Goal: Task Accomplishment & Management: Complete application form

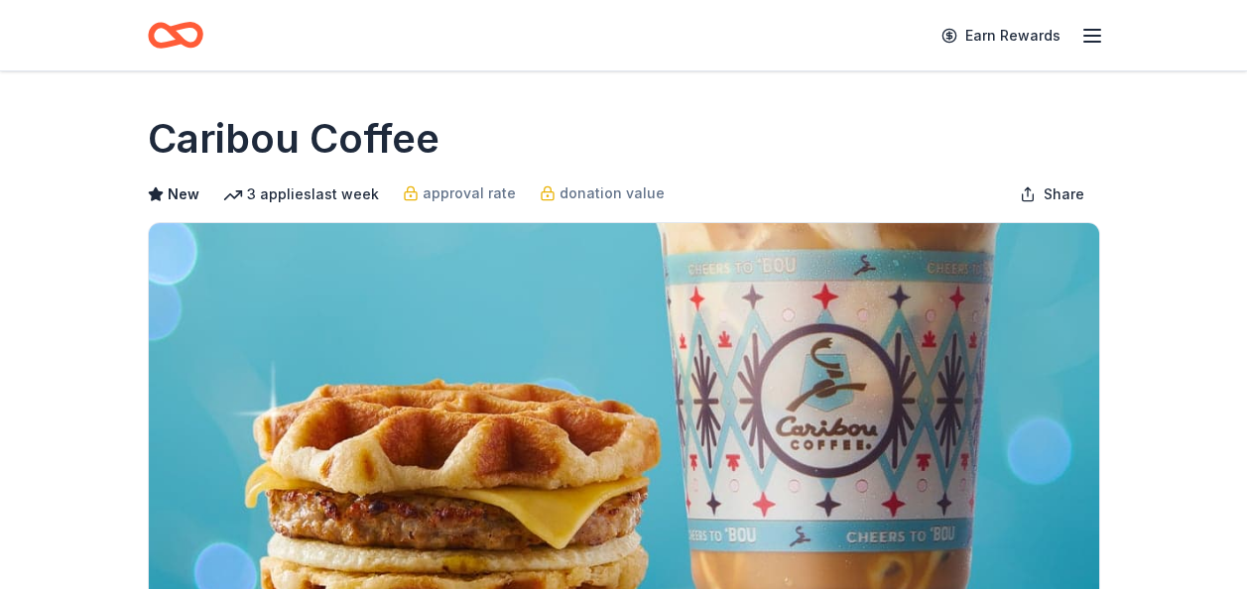
scroll to position [266, 0]
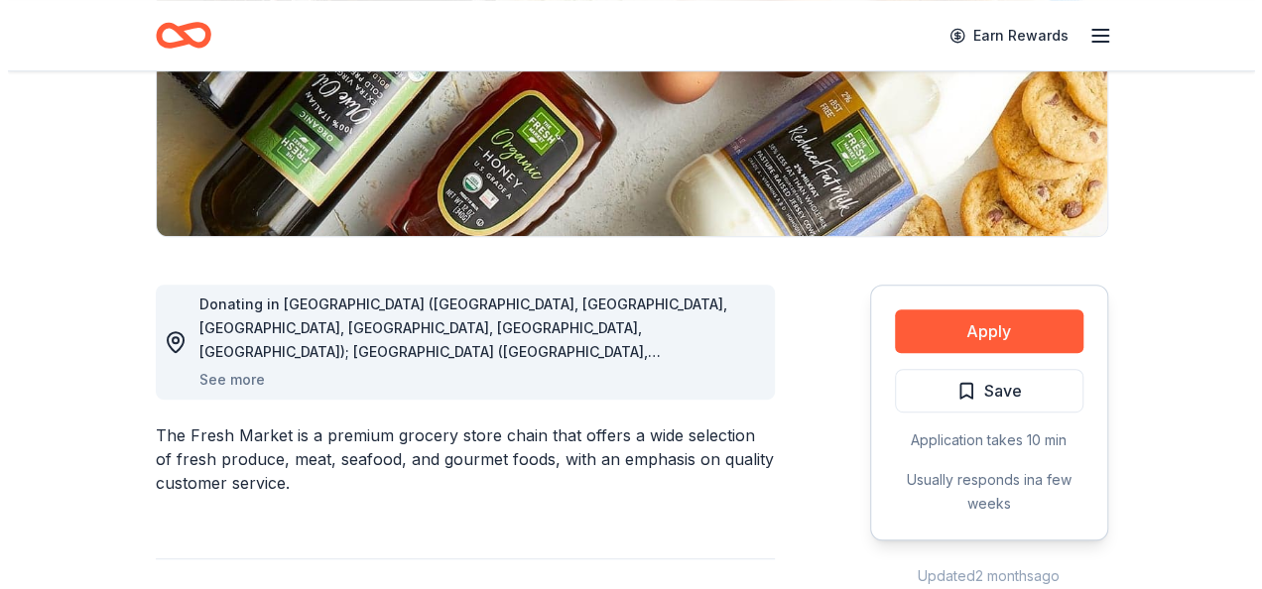
scroll to position [367, 0]
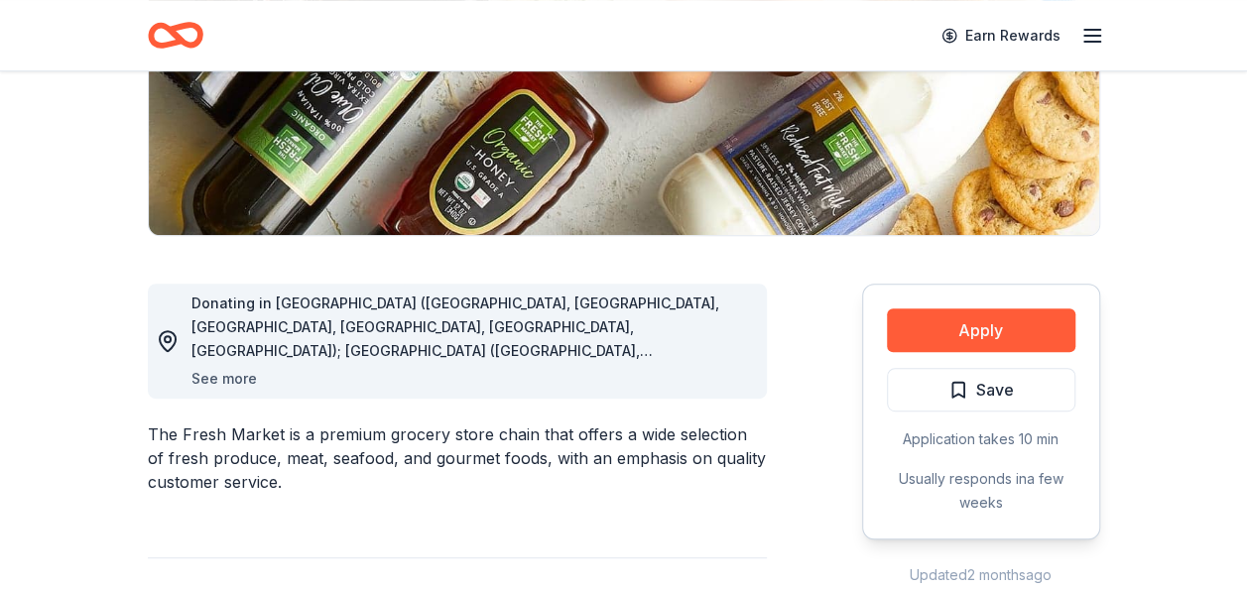
click at [230, 376] on button "See more" at bounding box center [224, 379] width 65 height 24
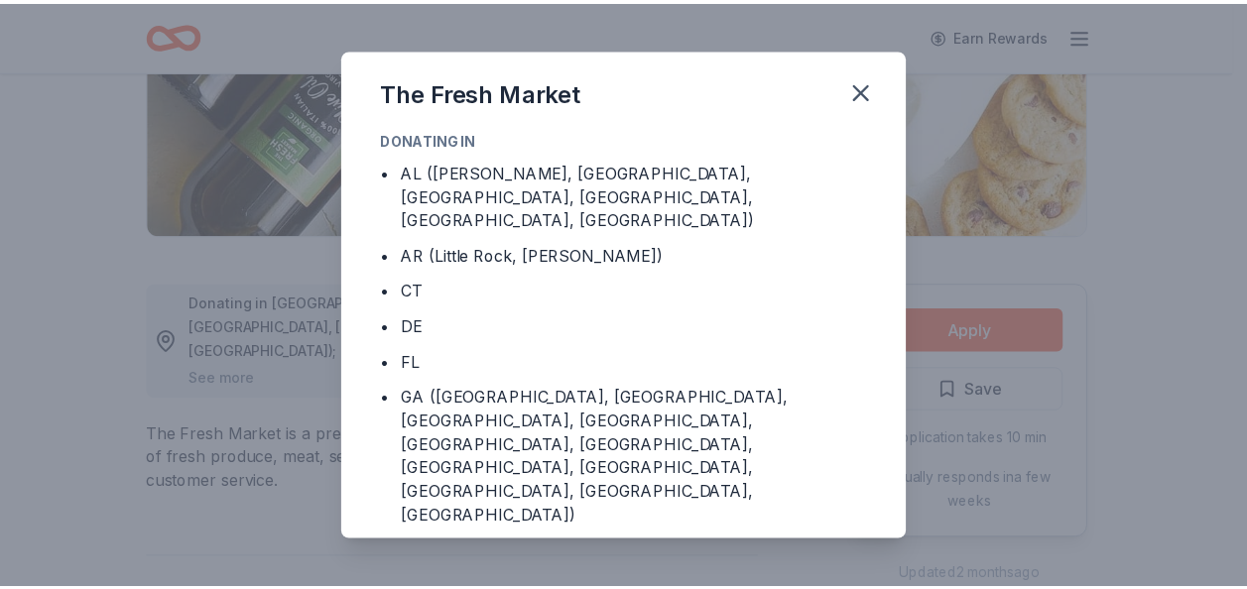
scroll to position [99, 0]
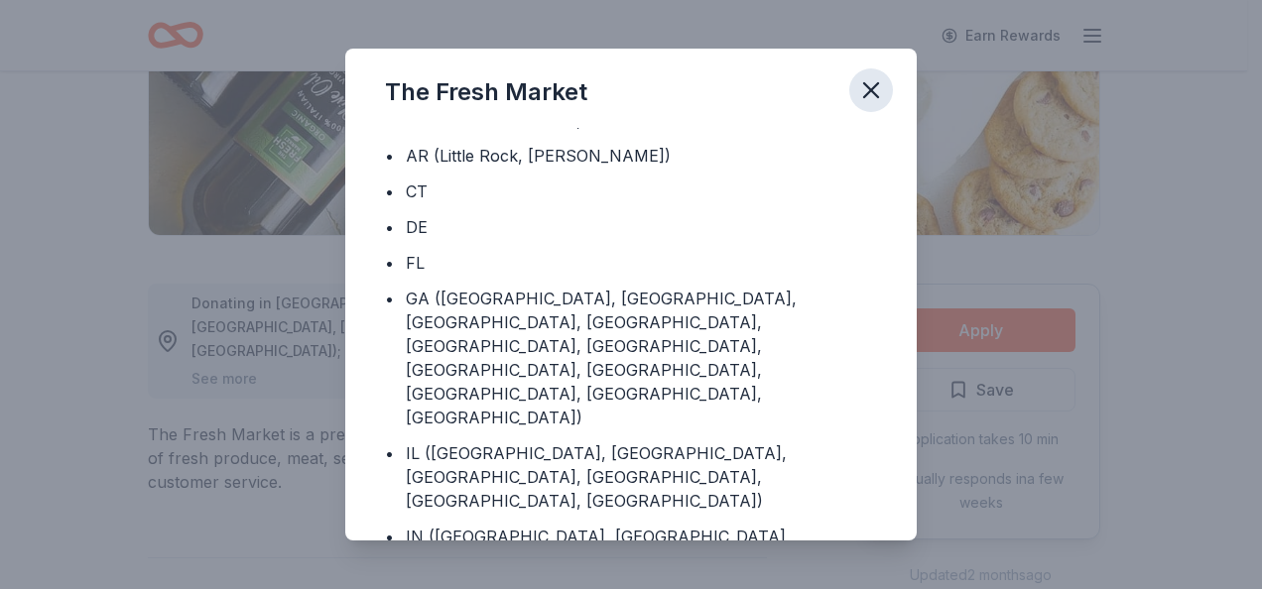
click at [869, 79] on icon "button" at bounding box center [871, 90] width 28 height 28
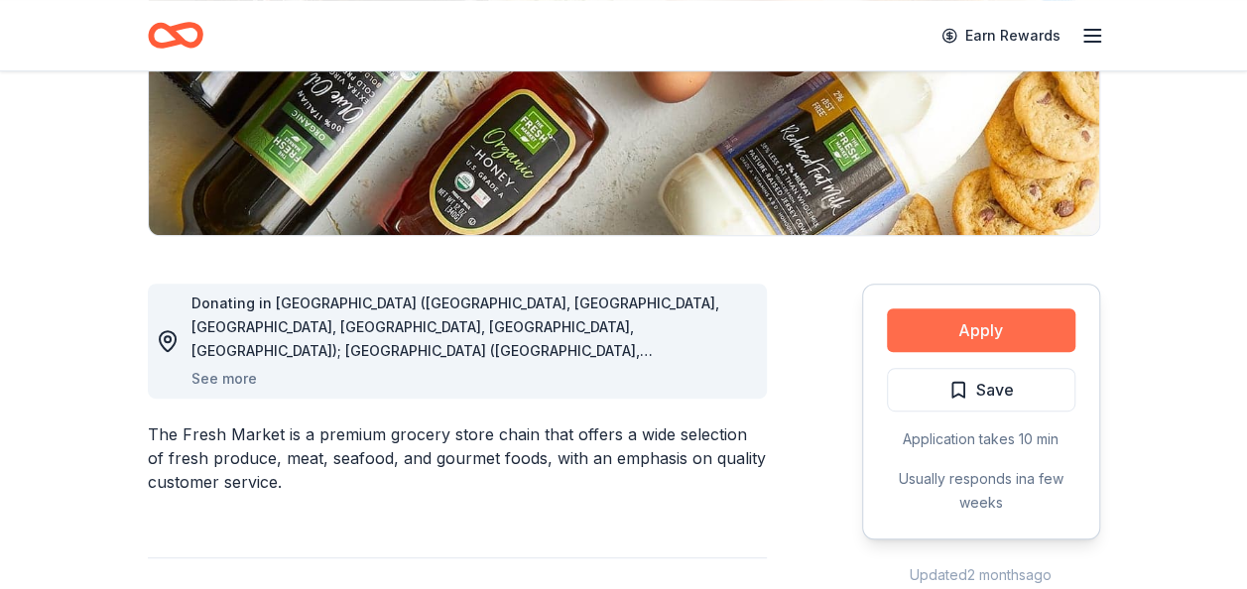
click at [936, 324] on button "Apply" at bounding box center [981, 331] width 189 height 44
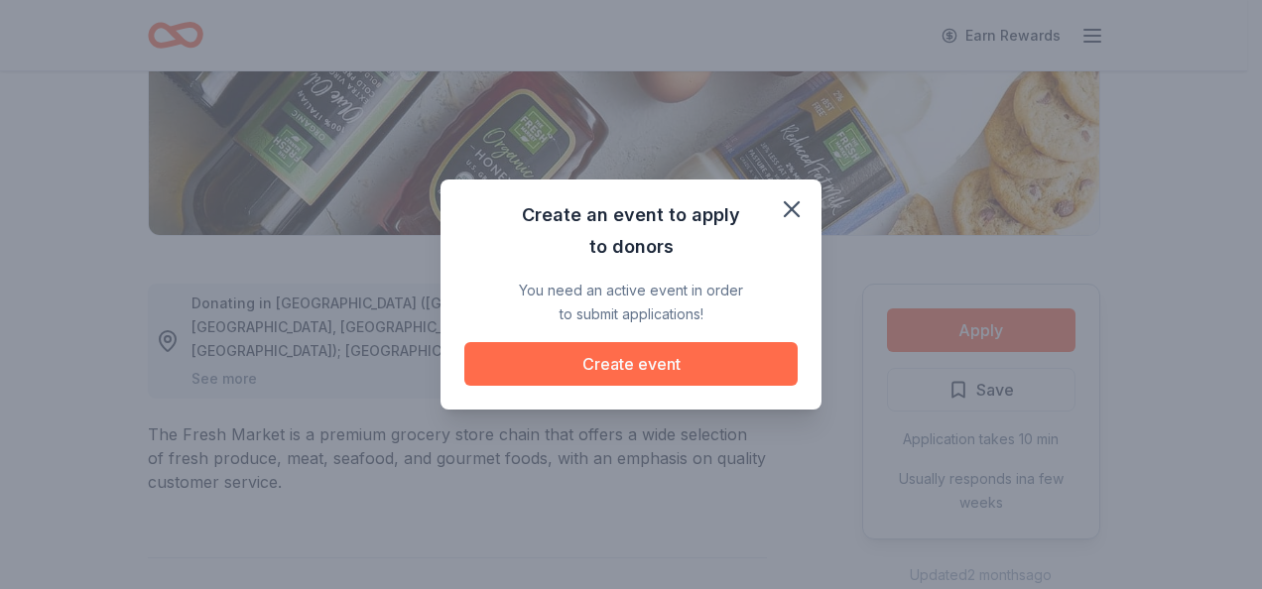
click at [683, 369] on button "Create event" at bounding box center [630, 364] width 333 height 44
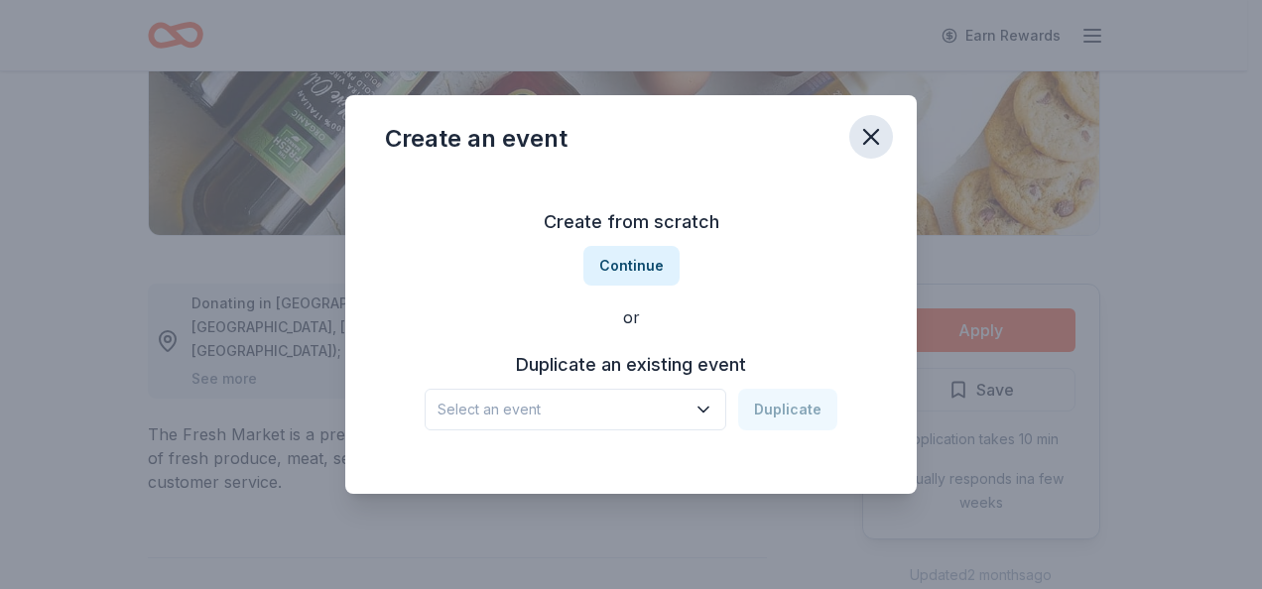
click at [871, 135] on icon "button" at bounding box center [871, 137] width 28 height 28
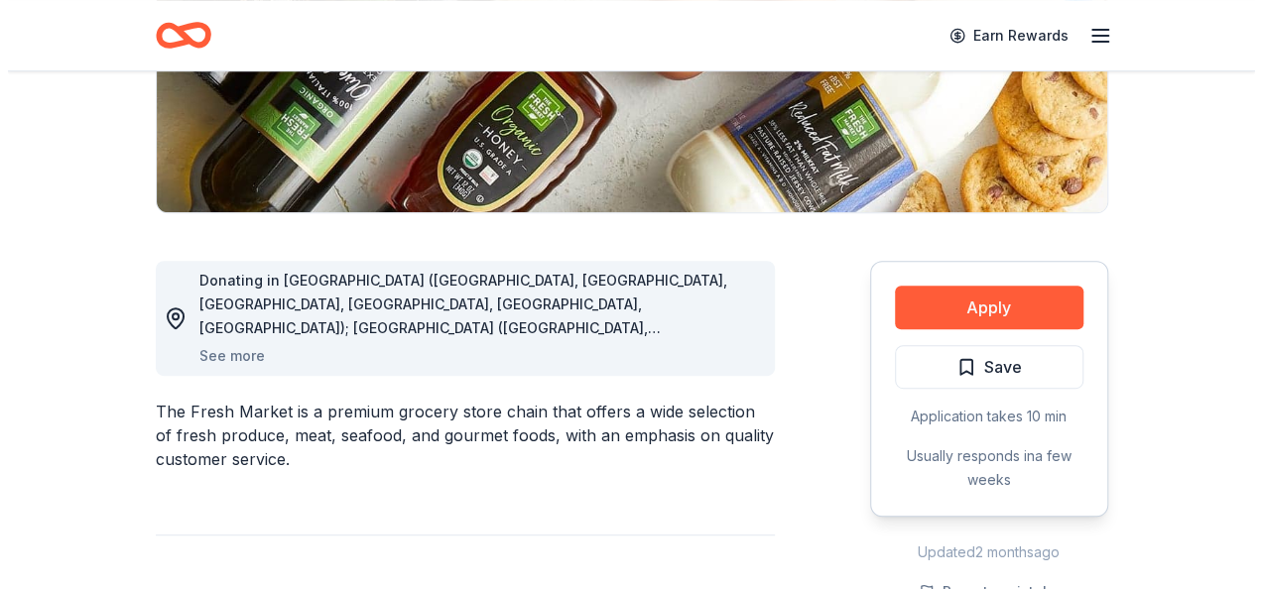
scroll to position [392, 0]
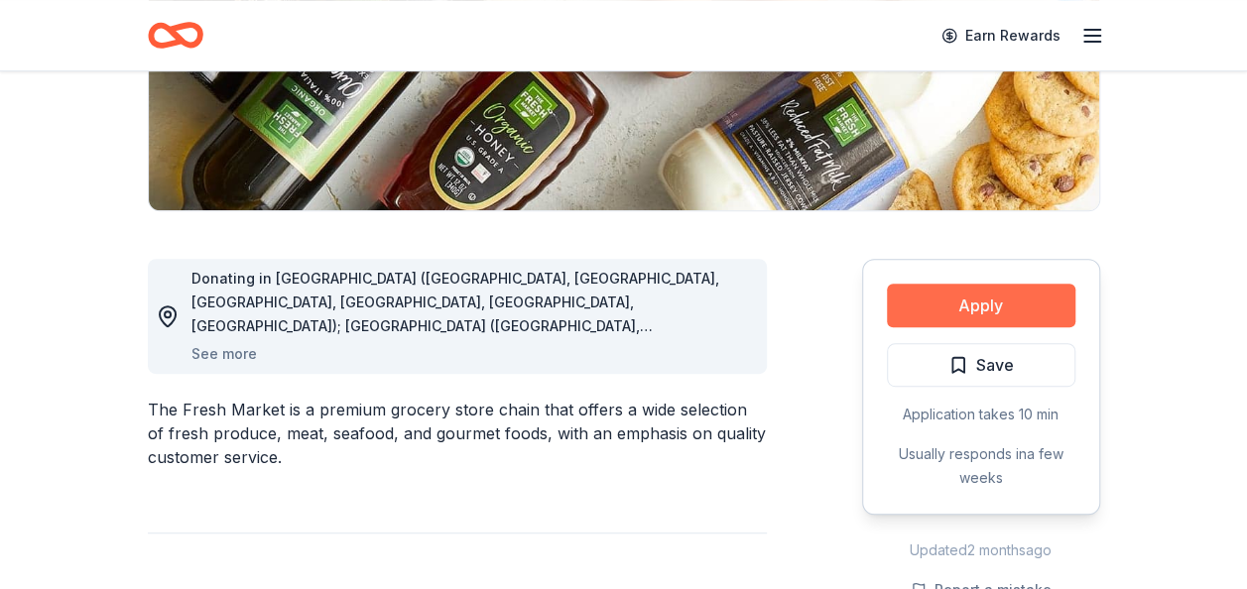
click at [959, 301] on button "Apply" at bounding box center [981, 306] width 189 height 44
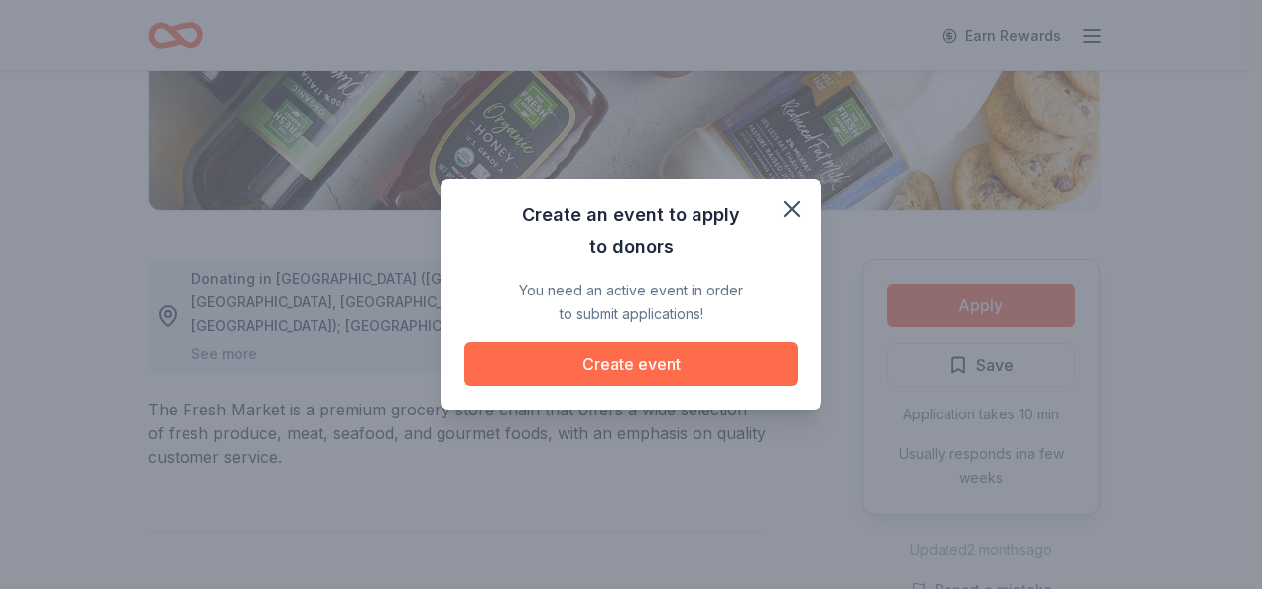
click at [627, 357] on button "Create event" at bounding box center [630, 364] width 333 height 44
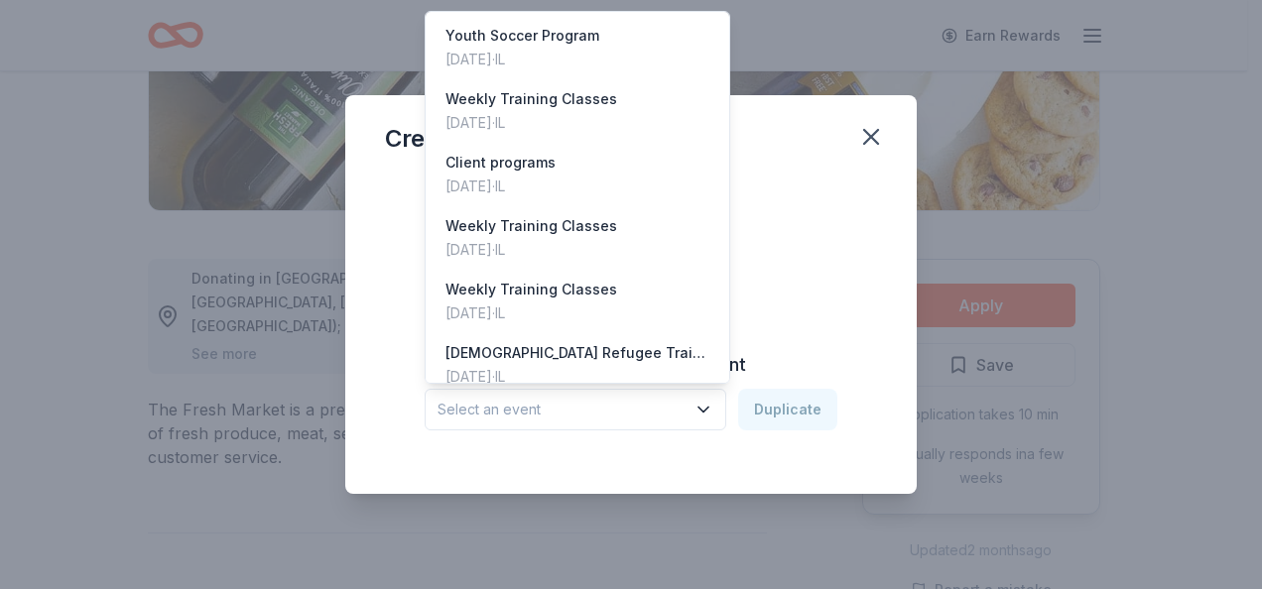
click at [705, 408] on icon "button" at bounding box center [704, 410] width 20 height 20
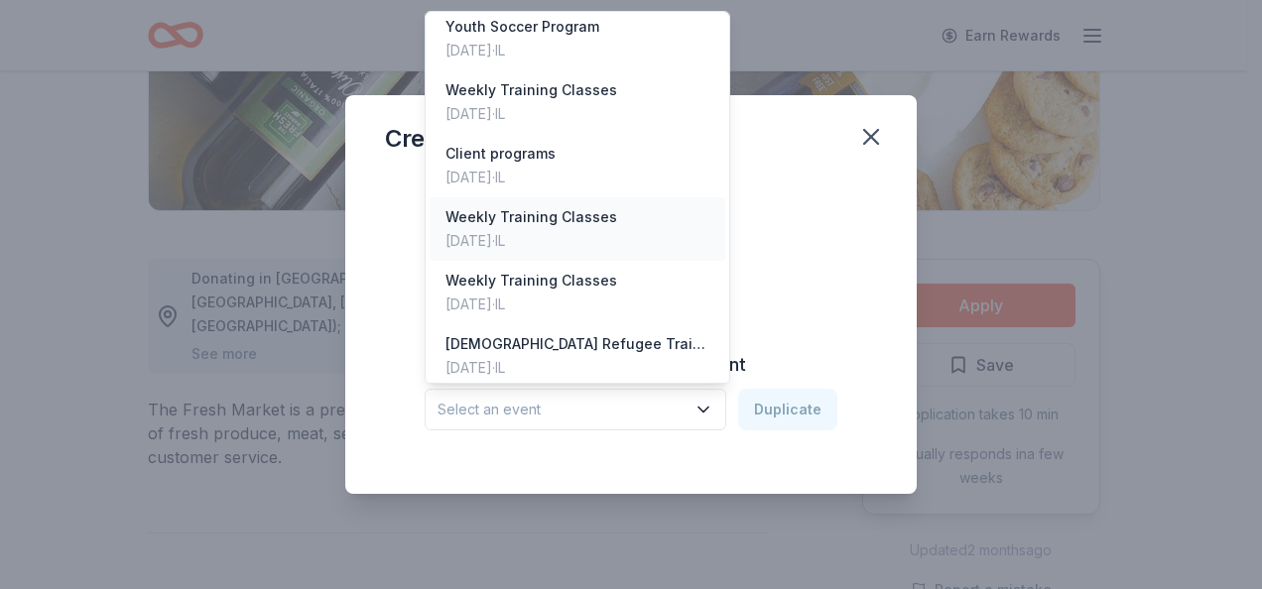
scroll to position [0, 0]
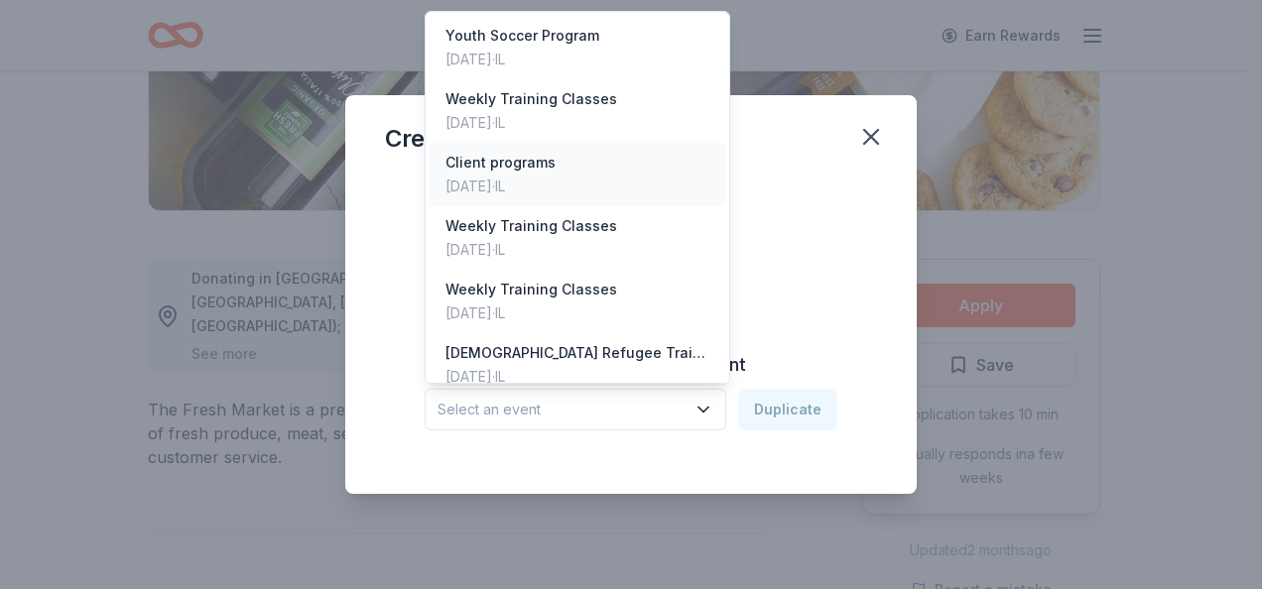
click at [589, 173] on div "Client programs [DATE] · IL" at bounding box center [578, 175] width 296 height 64
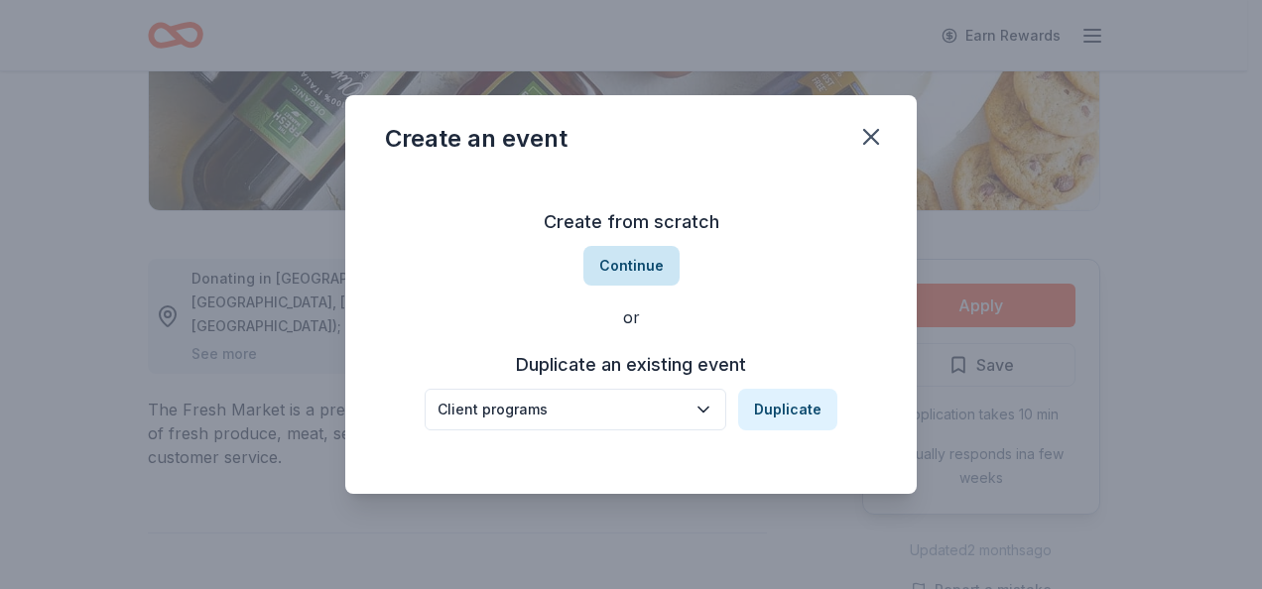
click at [626, 266] on button "Continue" at bounding box center [632, 266] width 96 height 40
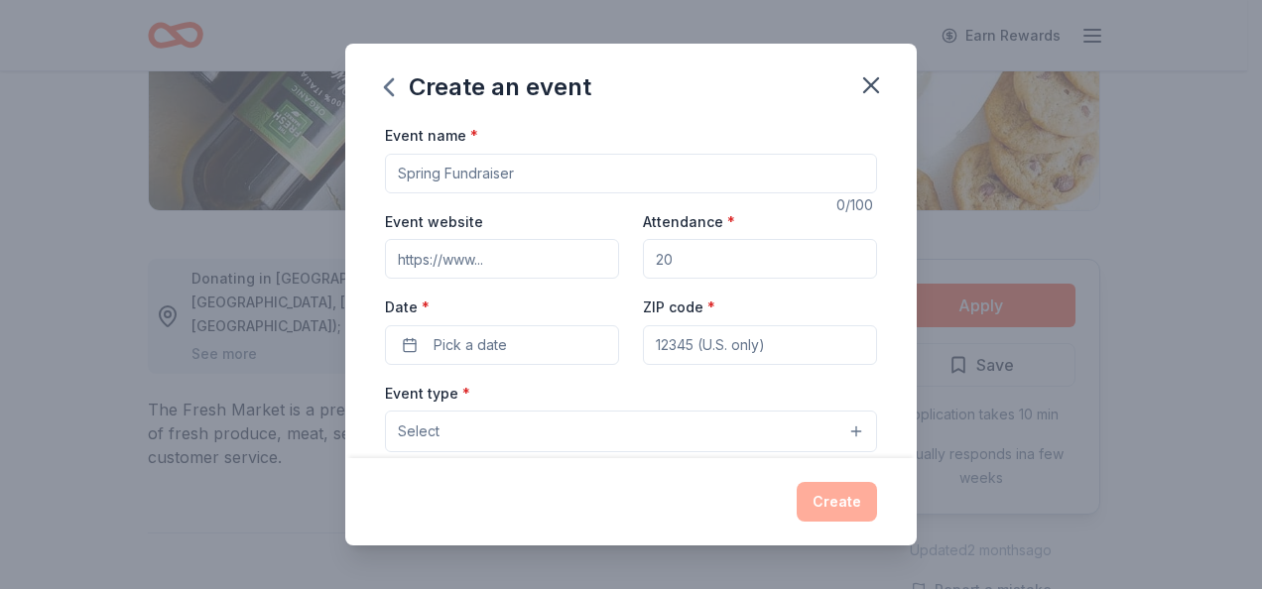
click at [575, 177] on input "Event name *" at bounding box center [631, 174] width 492 height 40
type input "Refugee & Immigrant Programs"
click at [462, 263] on input "Event website" at bounding box center [502, 259] width 234 height 40
paste input "[URL][DOMAIN_NAME]"
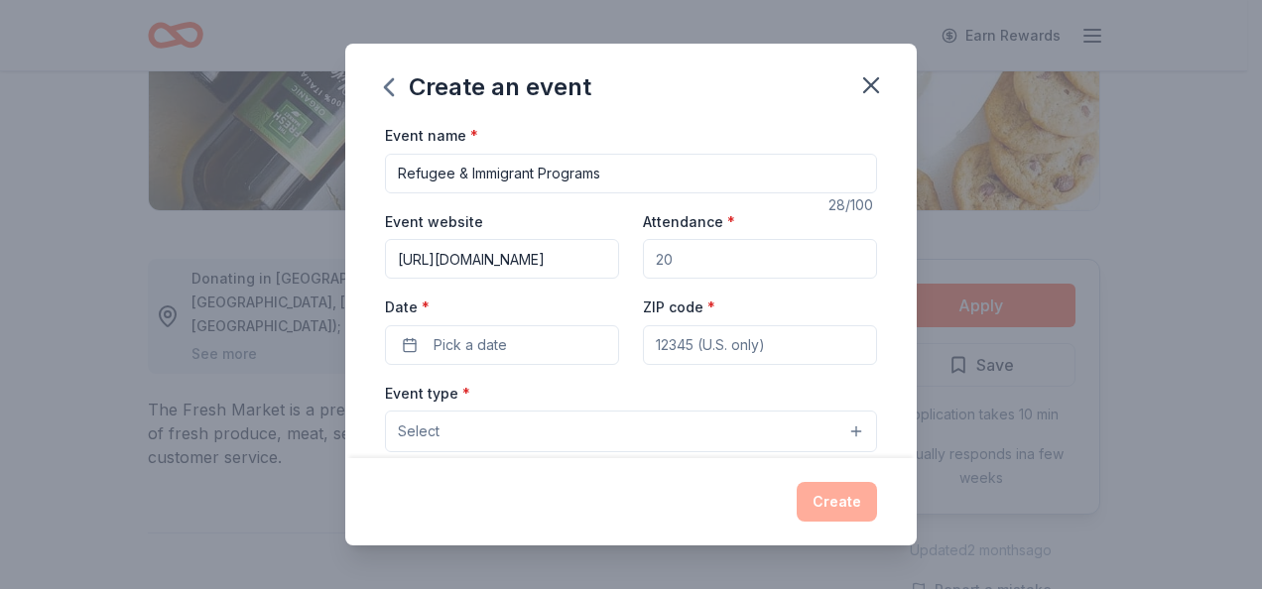
type input "[URL][DOMAIN_NAME]"
click at [619, 196] on div "Event name * Refugee & Immigrant Programs 28 /100 Event website [URL][DOMAIN_NA…" at bounding box center [631, 581] width 492 height 917
click at [692, 261] on input "Attendance *" at bounding box center [760, 259] width 234 height 40
type input "50"
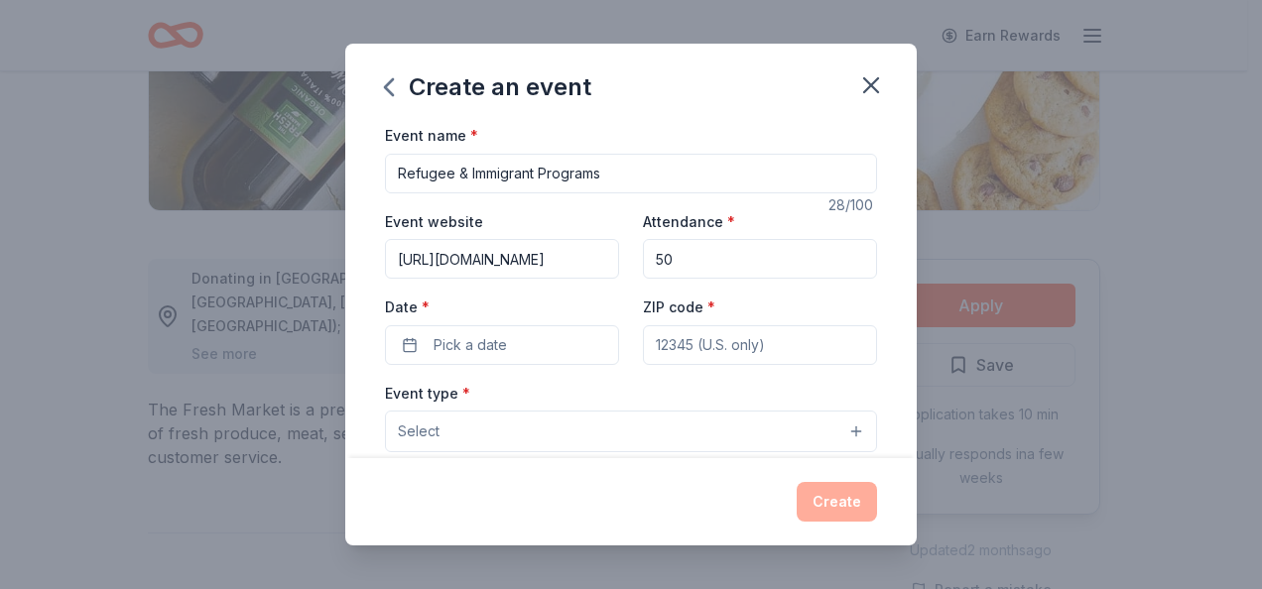
click at [575, 379] on div "Event name * Refugee & Immigrant Programs 28 /100 Event website [URL][DOMAIN_NA…" at bounding box center [631, 581] width 492 height 917
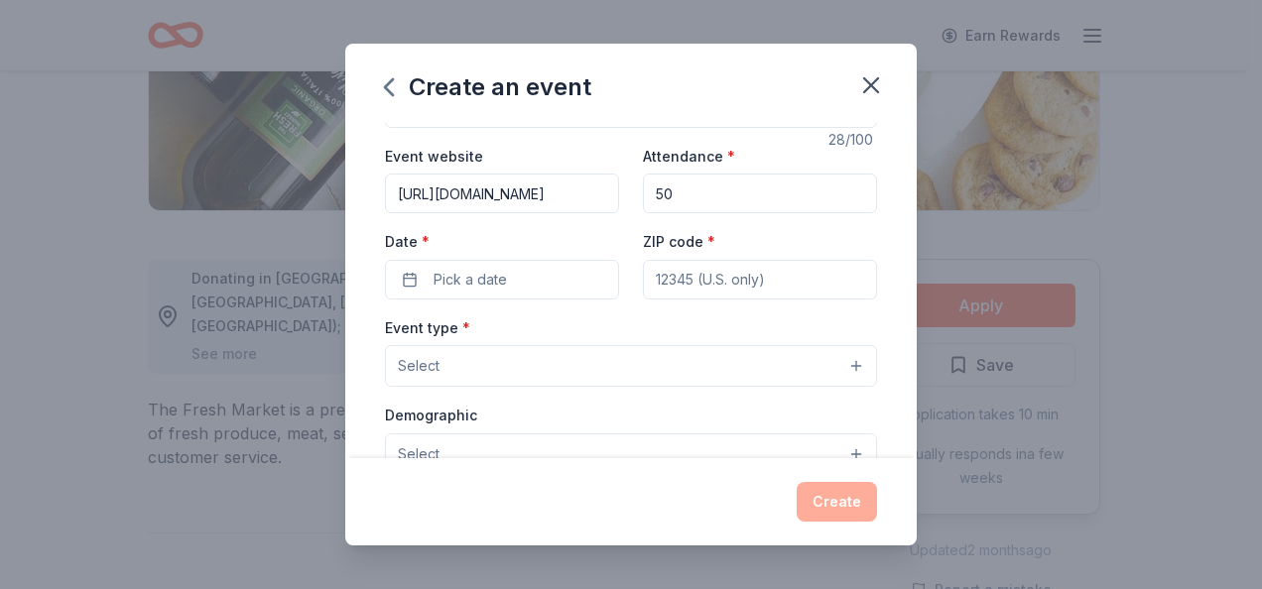
scroll to position [67, 0]
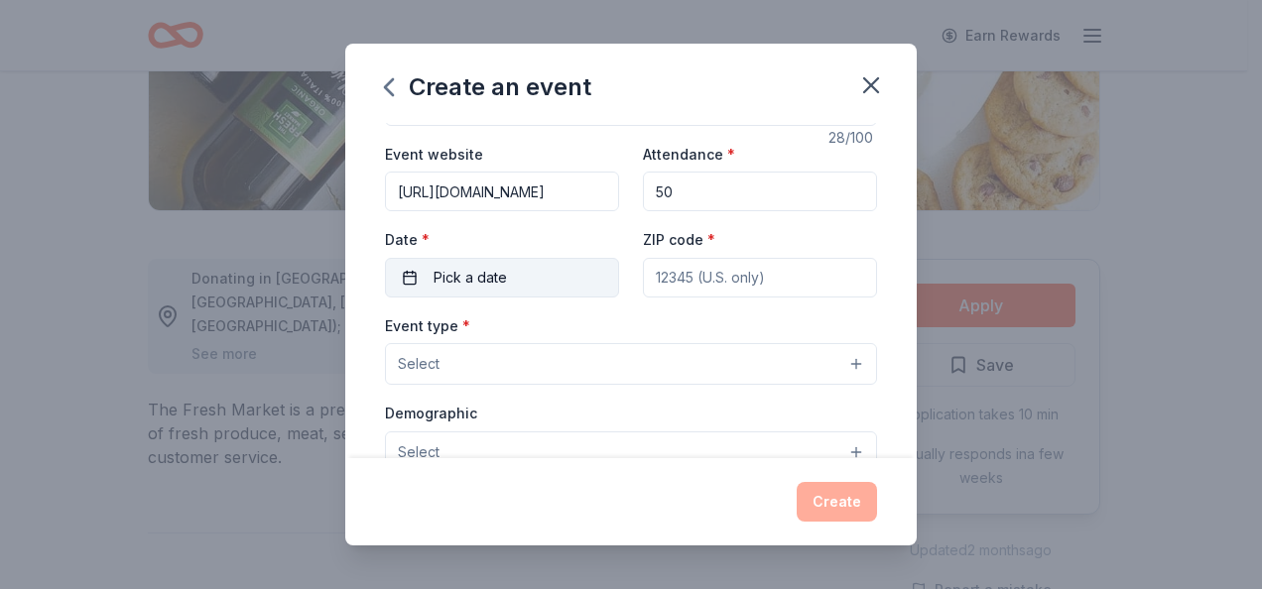
click at [415, 280] on button "Pick a date" at bounding box center [502, 278] width 234 height 40
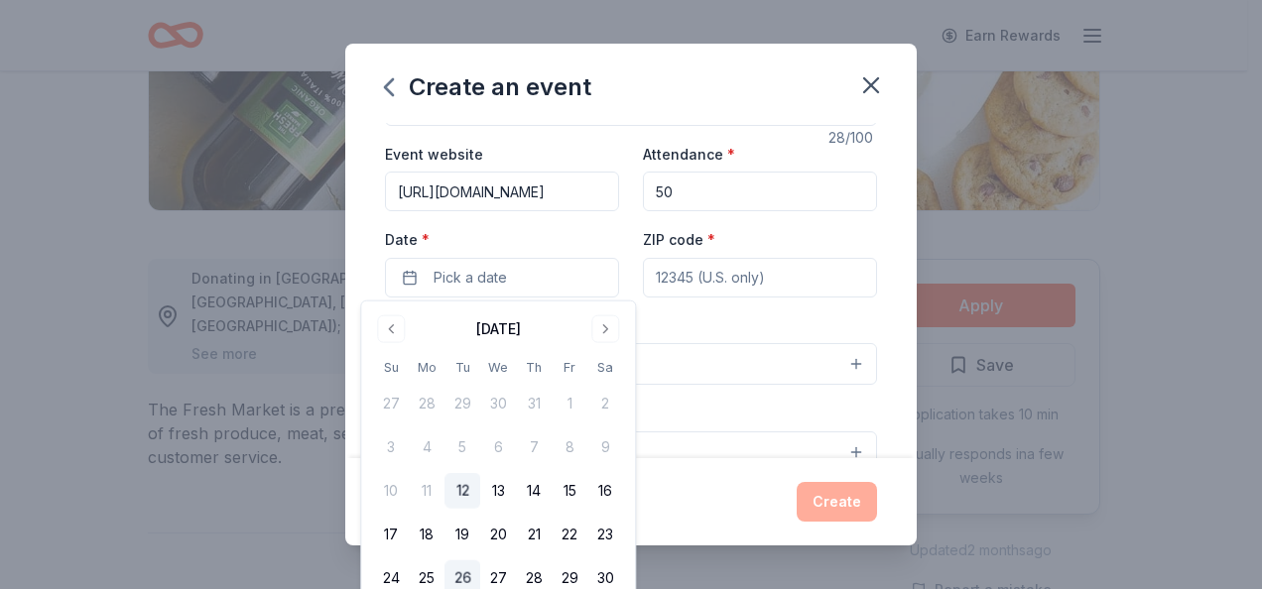
click at [458, 572] on button "26" at bounding box center [463, 579] width 36 height 36
click at [738, 276] on input "ZIP code *" at bounding box center [760, 278] width 234 height 40
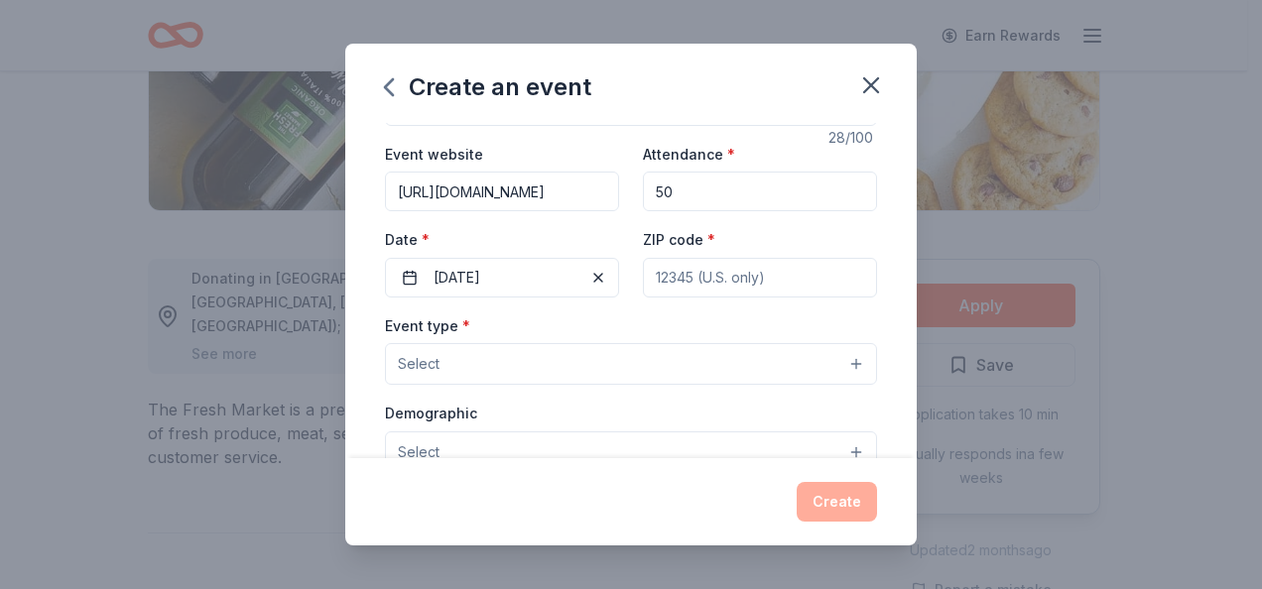
type input "60640"
type input "[STREET_ADDRESS]"
click at [608, 314] on div "Event type * Select" at bounding box center [631, 350] width 492 height 72
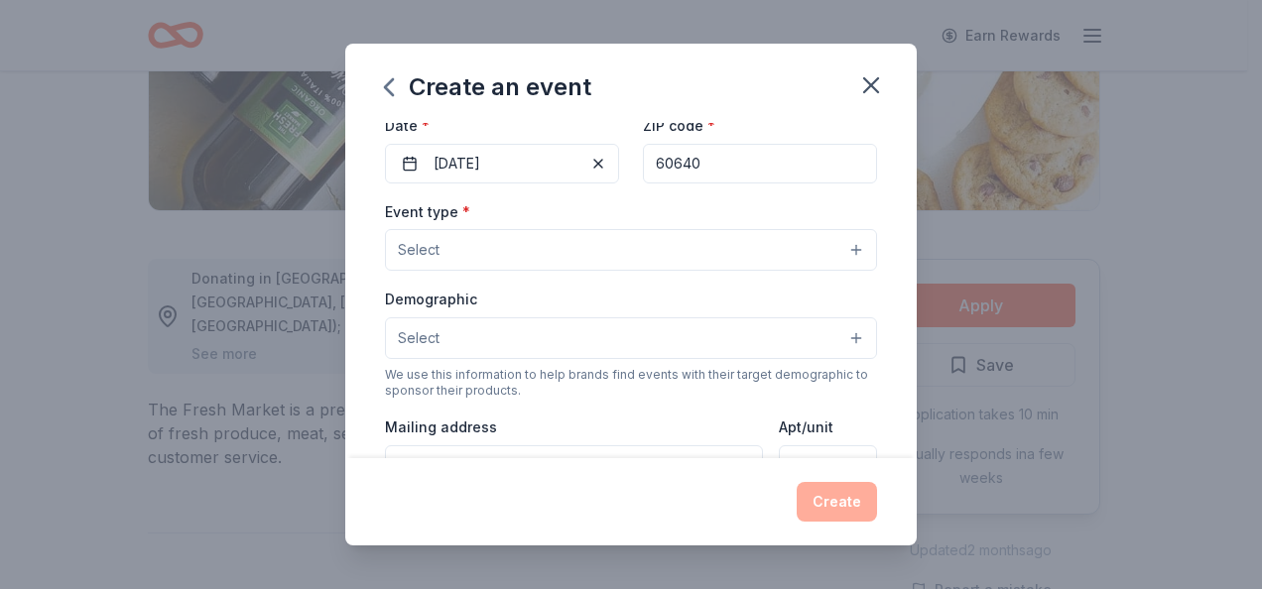
scroll to position [183, 0]
click at [437, 244] on span "Select" at bounding box center [419, 249] width 42 height 24
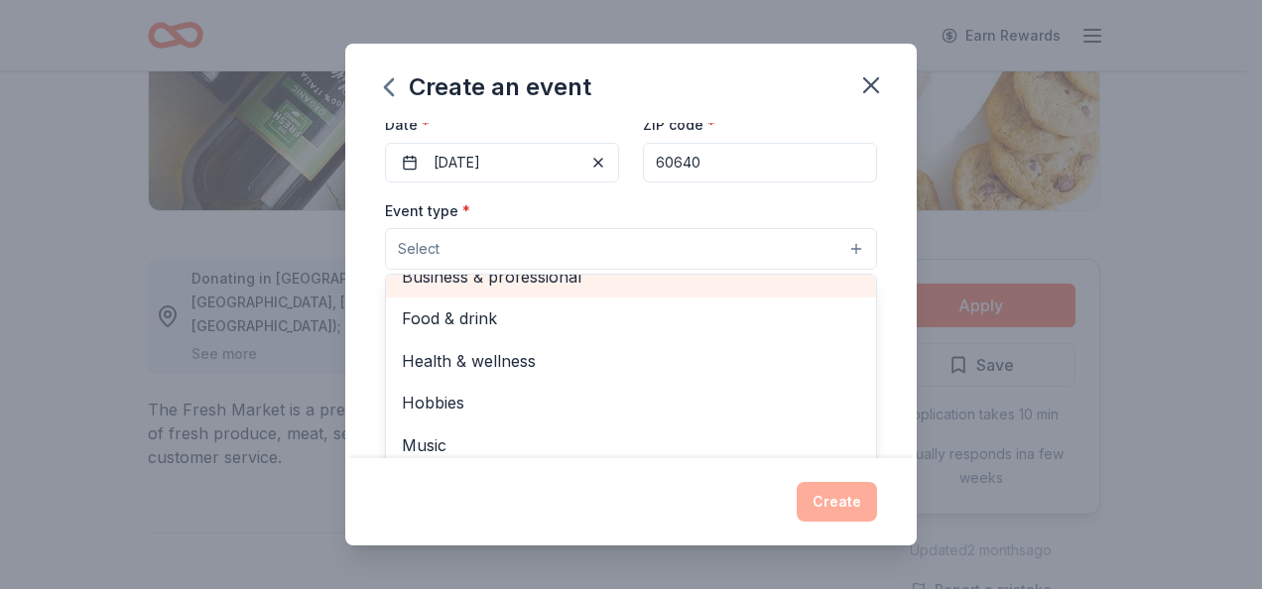
scroll to position [0, 0]
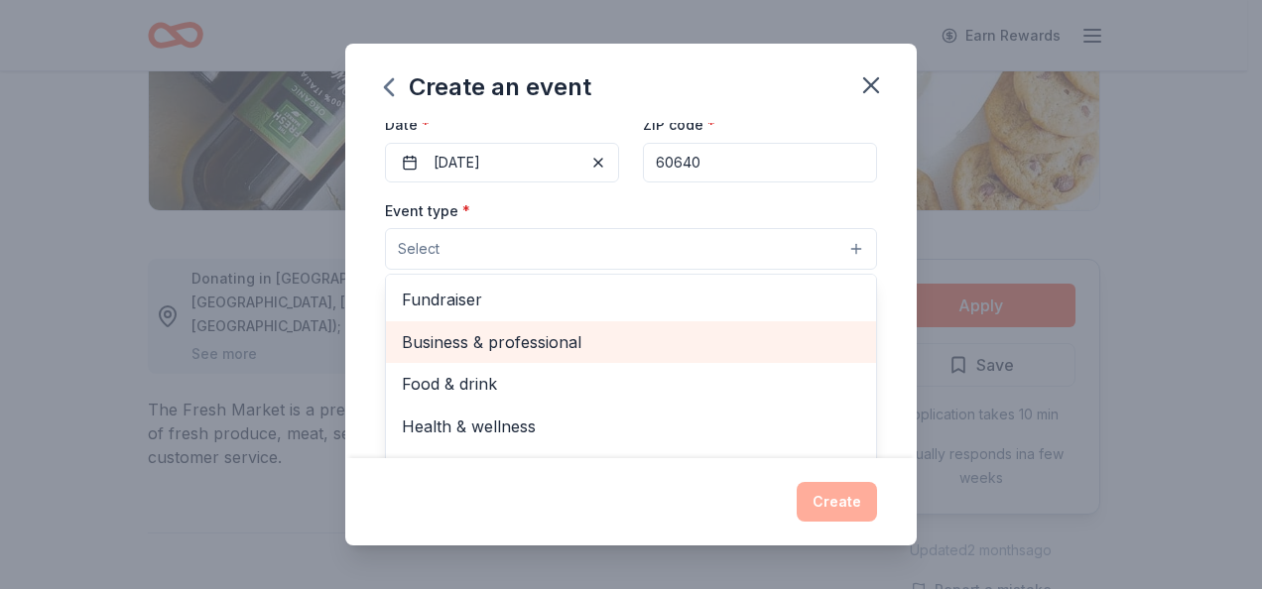
click at [480, 332] on span "Business & professional" at bounding box center [631, 342] width 458 height 26
click at [477, 343] on span "Food & drink" at bounding box center [631, 344] width 458 height 26
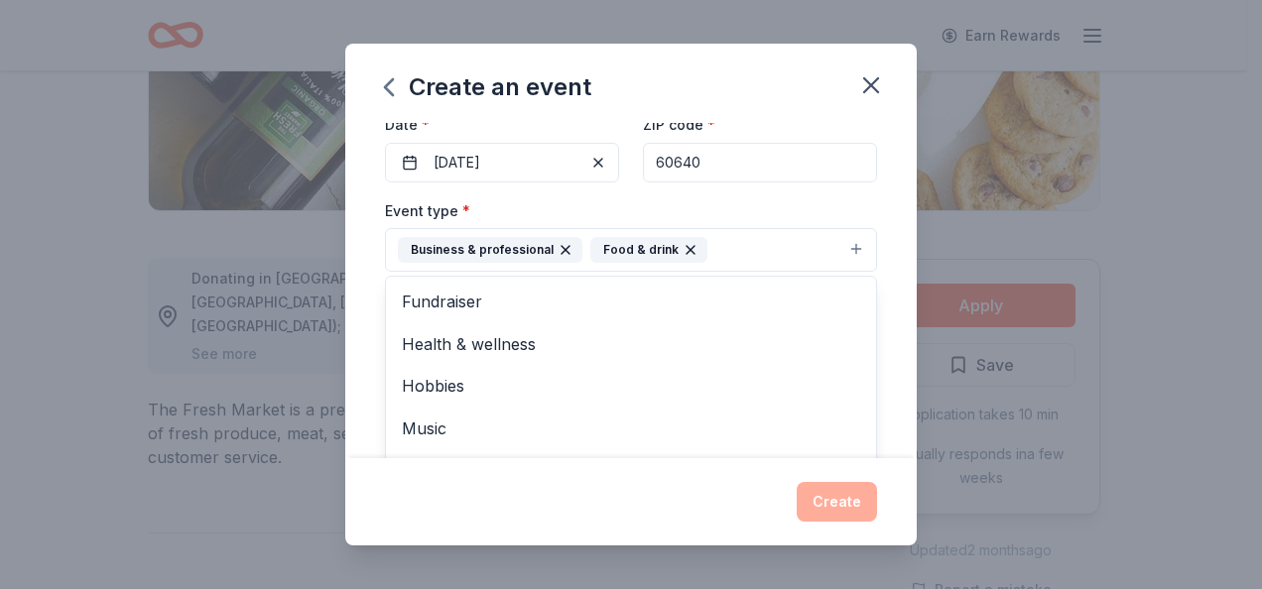
click at [364, 252] on div "Event name * Refugee & Immigrant Programs 28 /100 Event website [URL][DOMAIN_NA…" at bounding box center [631, 290] width 572 height 335
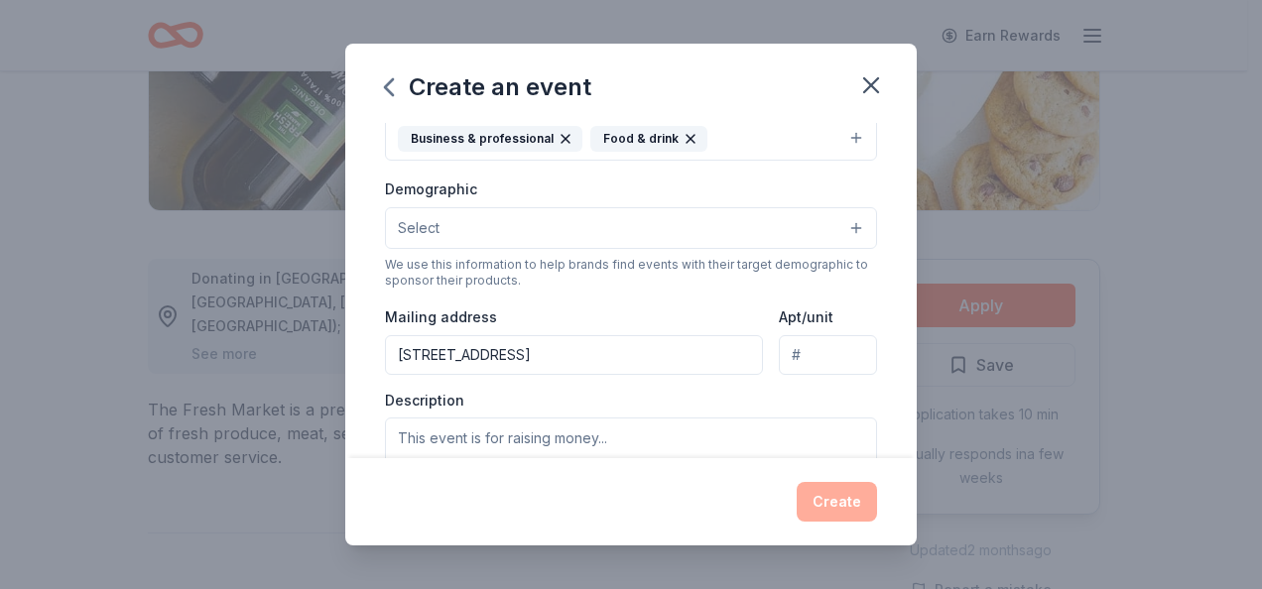
scroll to position [315, 0]
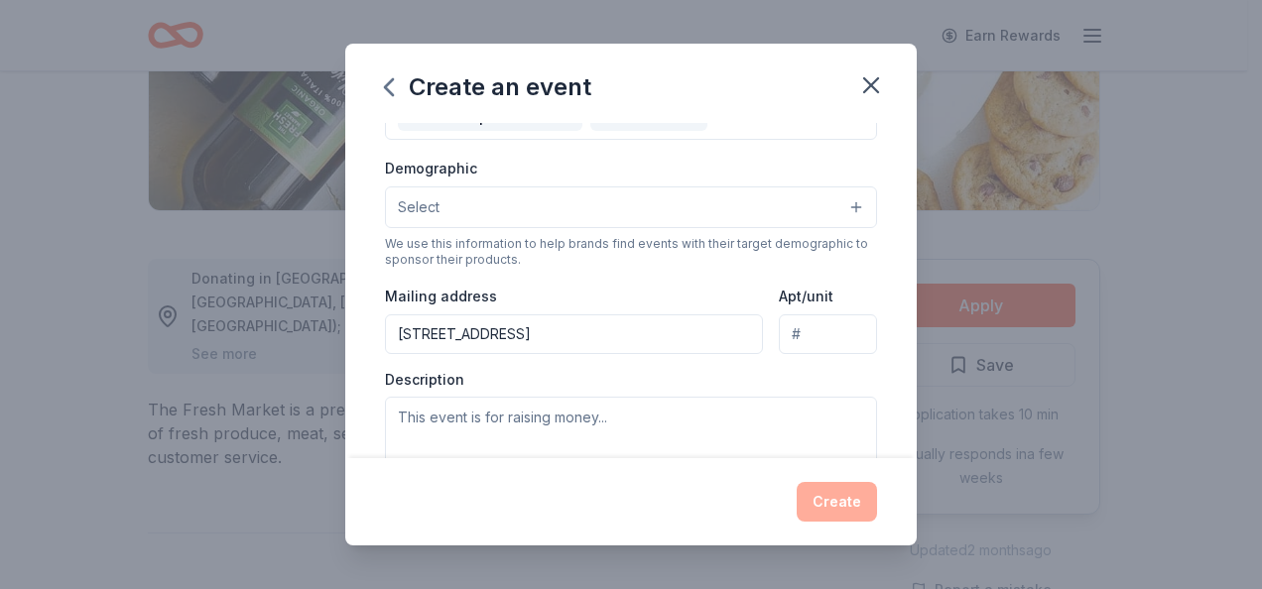
click at [436, 200] on span "Select" at bounding box center [419, 208] width 42 height 24
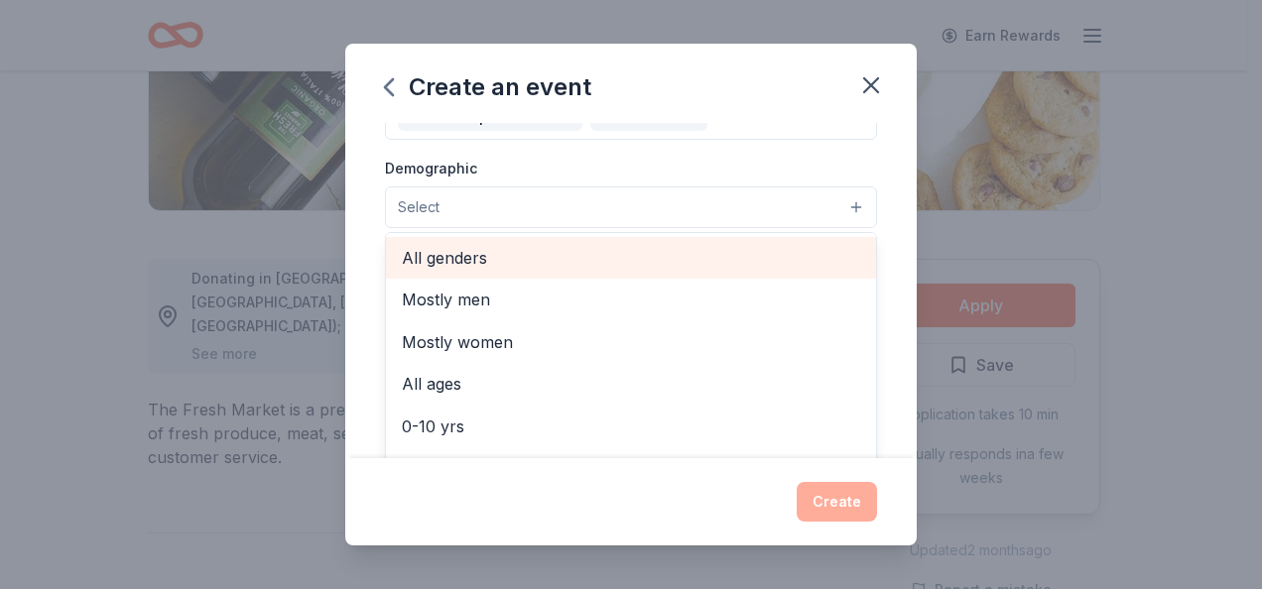
click at [457, 250] on span "All genders" at bounding box center [631, 258] width 458 height 26
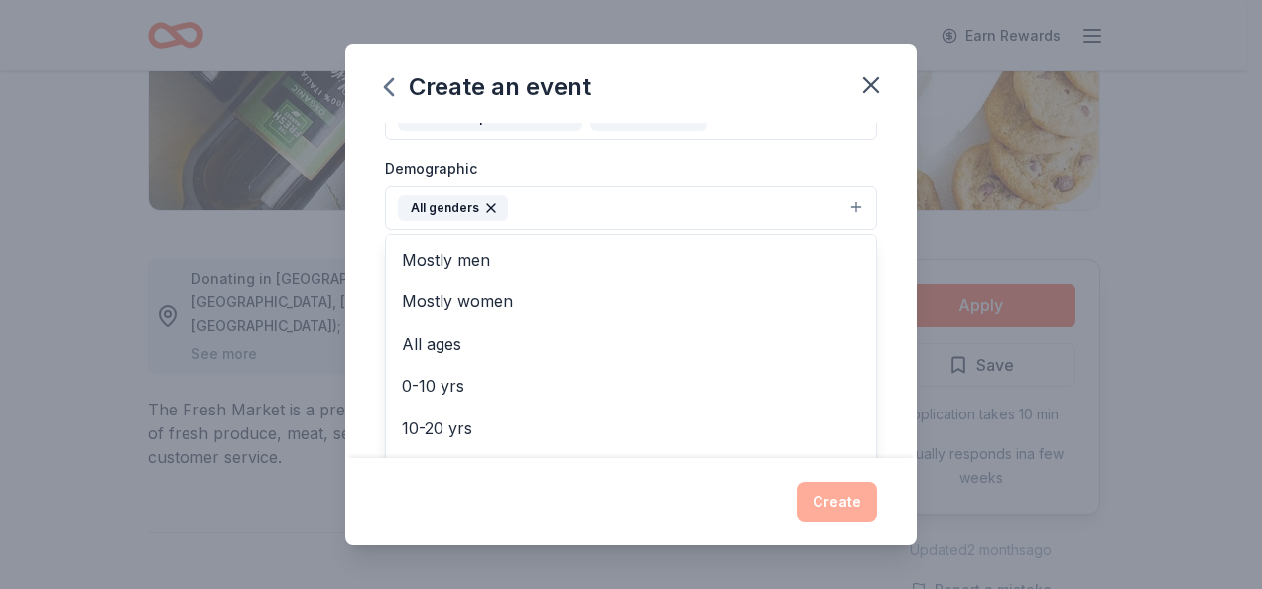
click at [355, 235] on div "Event name * Refugee & Immigrant Programs 28 /100 Event website [URL][DOMAIN_NA…" at bounding box center [631, 290] width 572 height 335
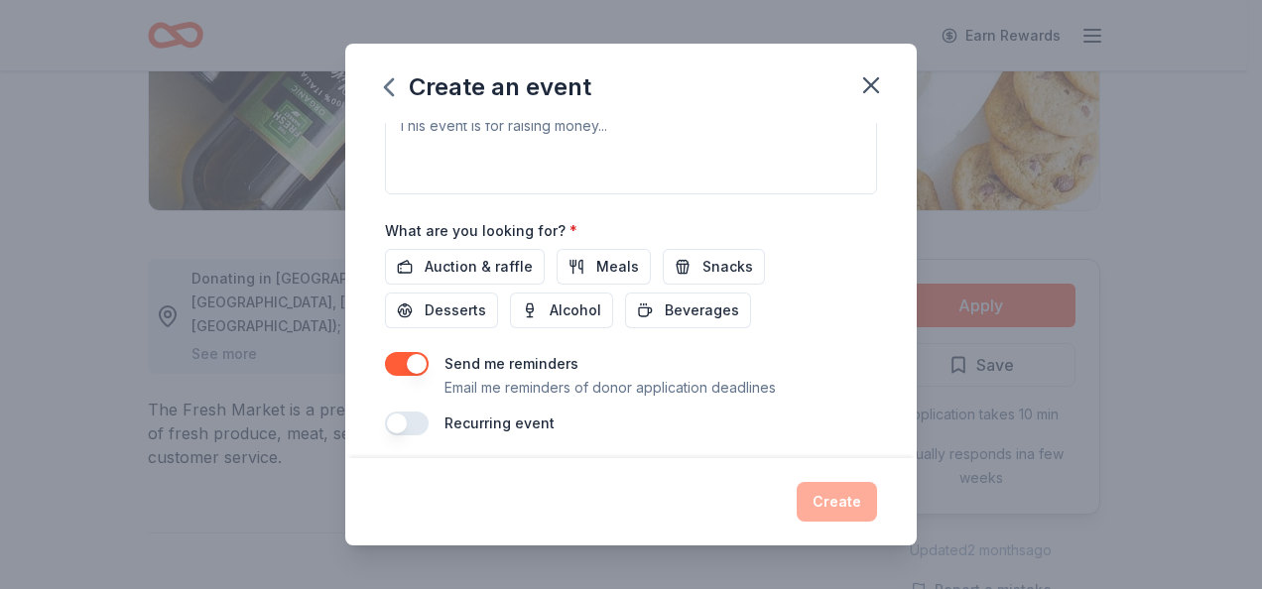
scroll to position [611, 0]
click at [403, 360] on button "button" at bounding box center [407, 361] width 44 height 24
click at [604, 252] on span "Meals" at bounding box center [617, 264] width 43 height 24
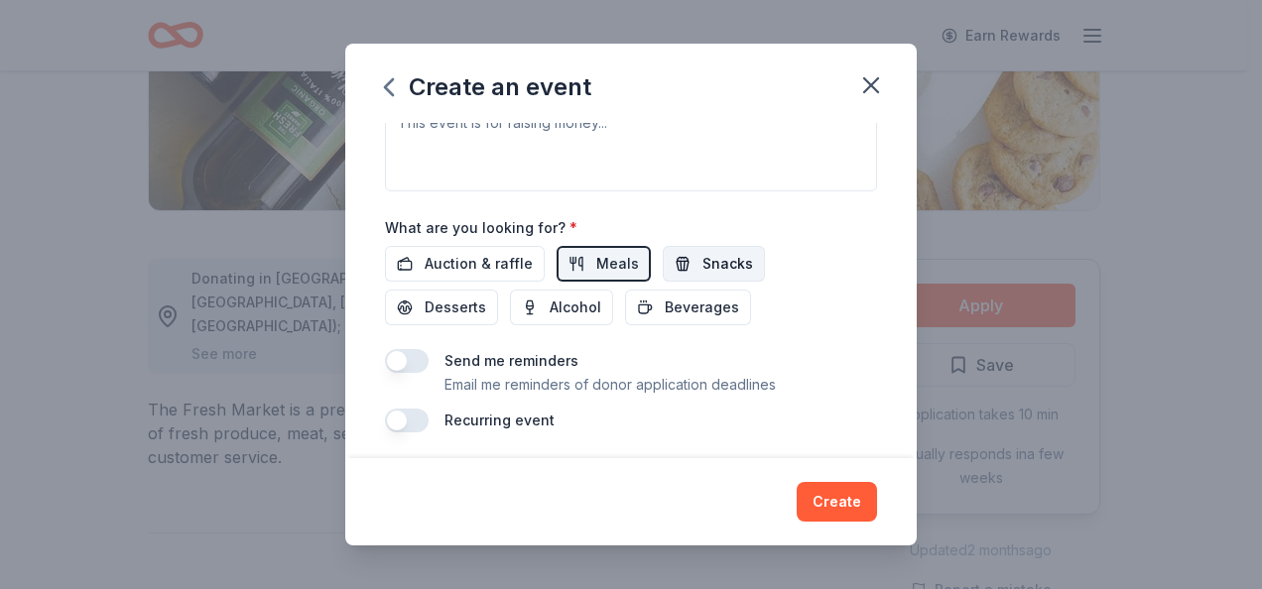
click at [703, 252] on span "Snacks" at bounding box center [728, 264] width 51 height 24
click at [705, 298] on span "Beverages" at bounding box center [702, 308] width 74 height 24
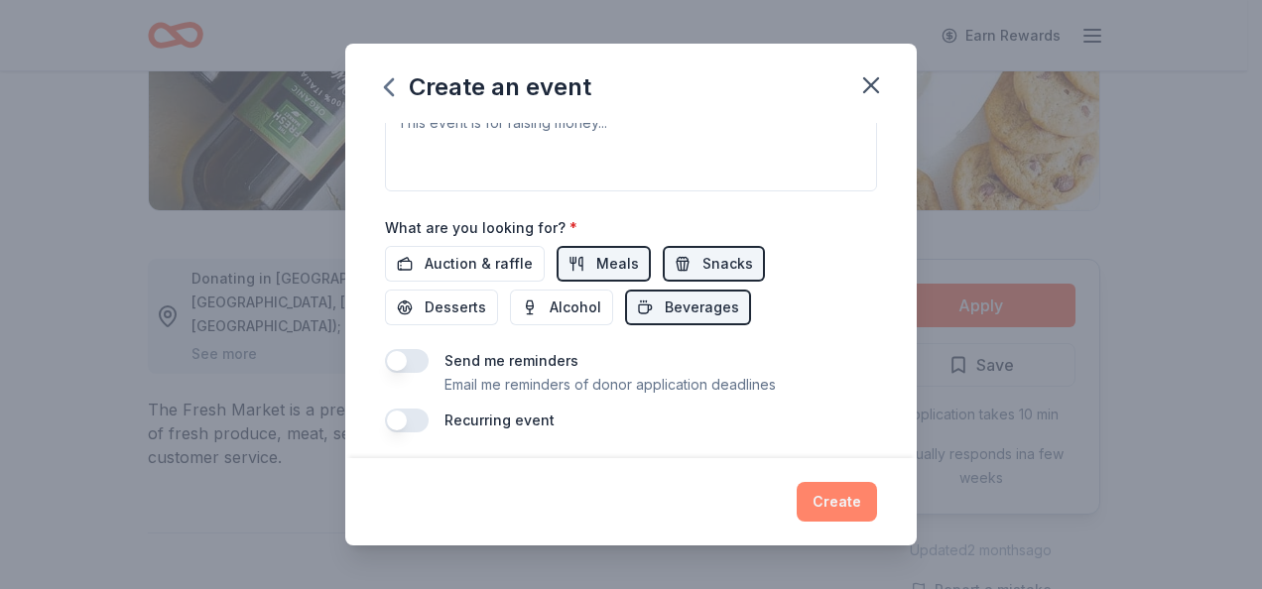
click at [834, 496] on button "Create" at bounding box center [837, 502] width 80 height 40
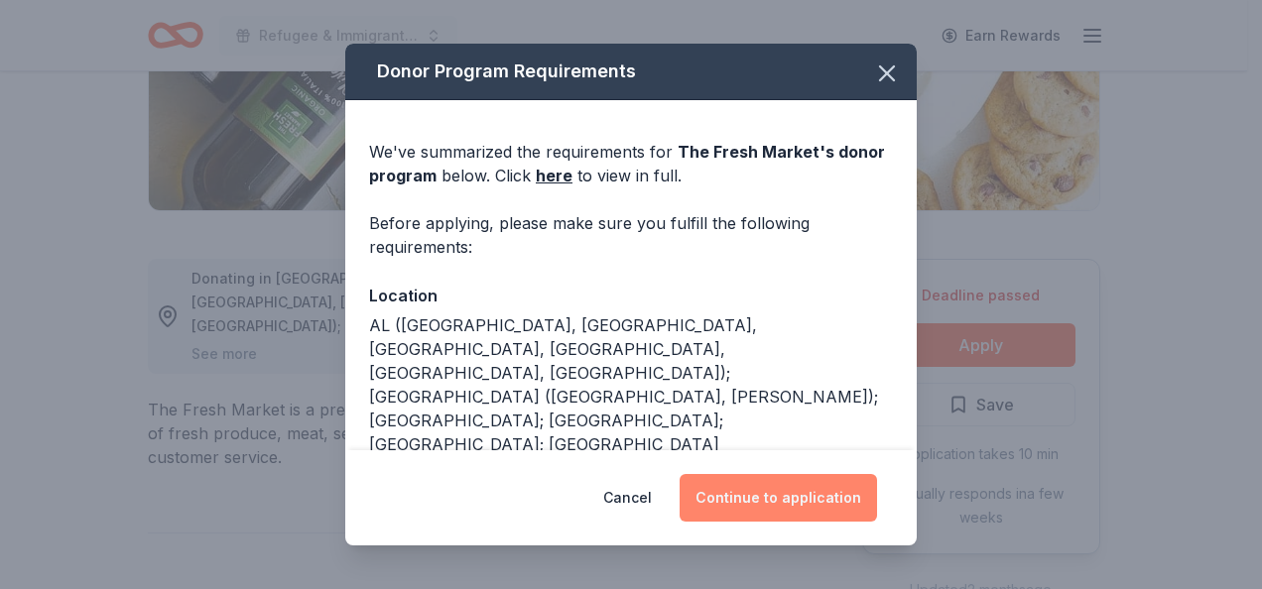
click at [786, 498] on button "Continue to application" at bounding box center [778, 498] width 197 height 48
